Goal: Task Accomplishment & Management: Complete application form

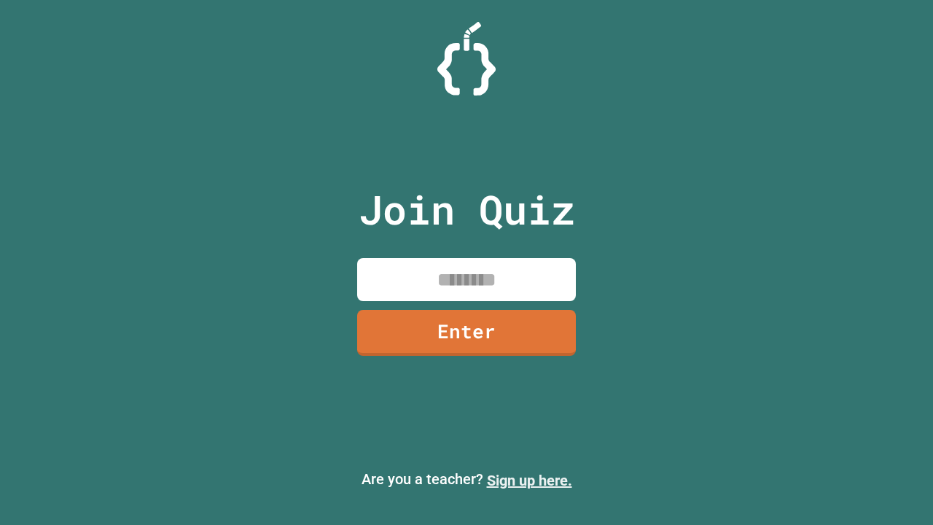
click at [529, 480] on link "Sign up here." at bounding box center [529, 480] width 85 height 17
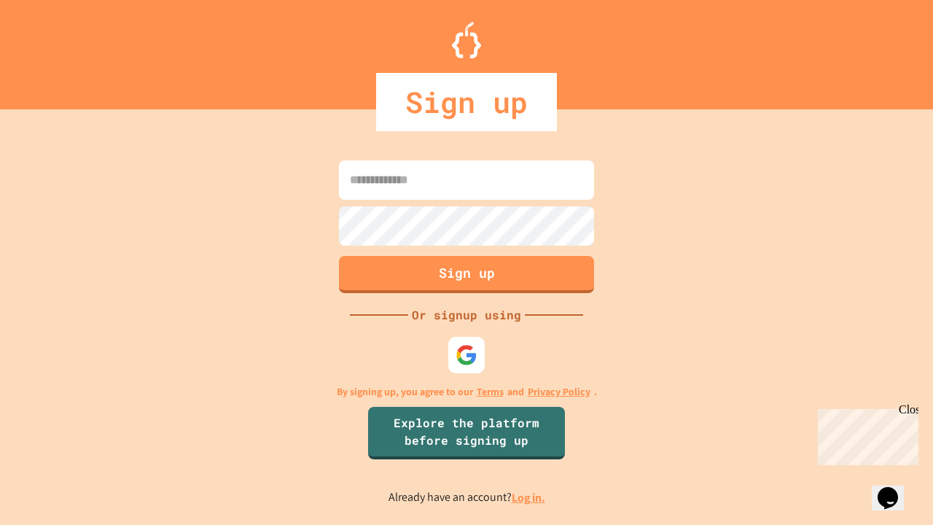
click at [529, 497] on link "Log in." at bounding box center [529, 497] width 34 height 15
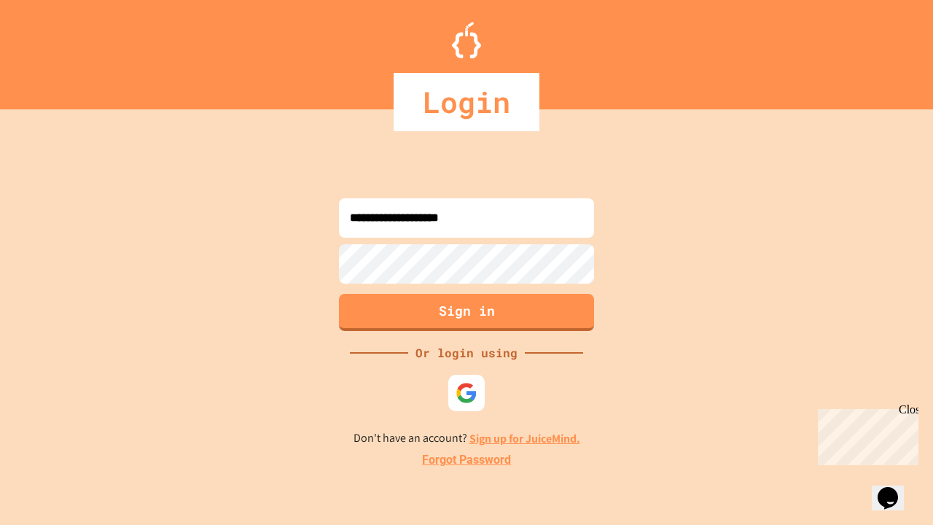
type input "**********"
